Goal: Information Seeking & Learning: Learn about a topic

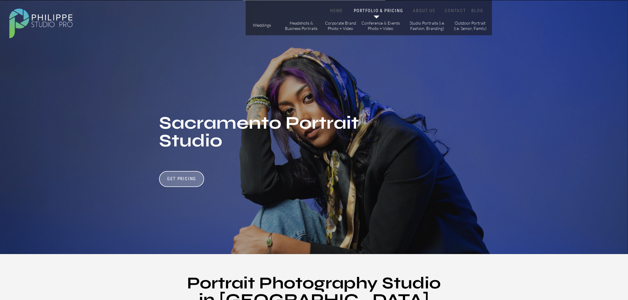
drag, startPoint x: 0, startPoint y: 0, endPoint x: 207, endPoint y: 83, distance: 222.8
click at [342, 8] on nav "HOME" at bounding box center [336, 11] width 25 height 6
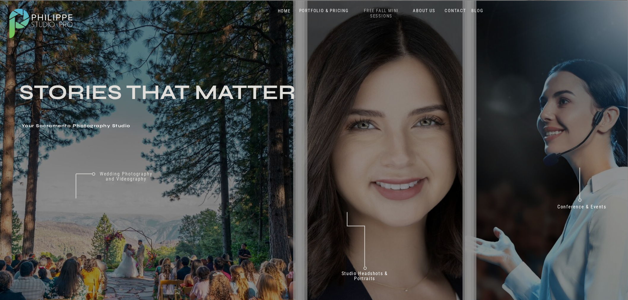
click at [389, 10] on nav "FREE FALL MINI SESSIONS" at bounding box center [381, 13] width 49 height 11
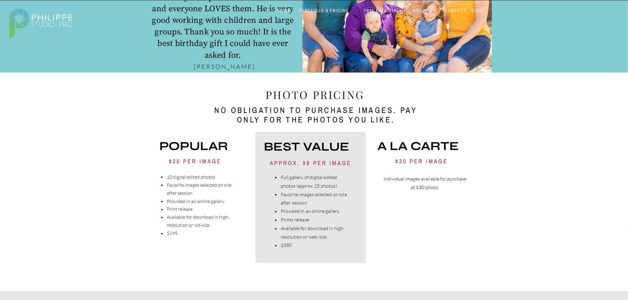
scroll to position [1221, 0]
